Goal: Find contact information: Find contact information

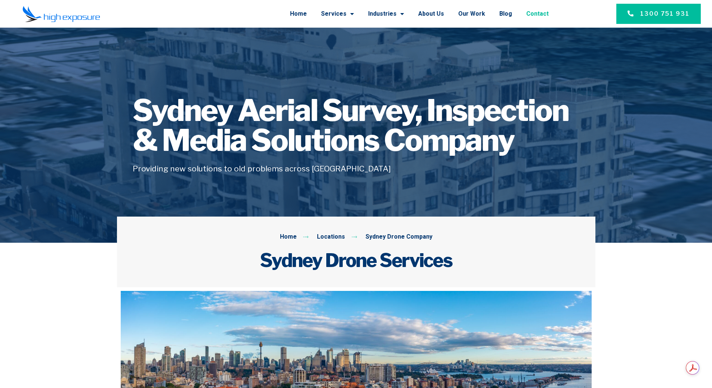
click at [534, 15] on link "Contact" at bounding box center [537, 13] width 22 height 19
